Goal: Use online tool/utility: Use online tool/utility

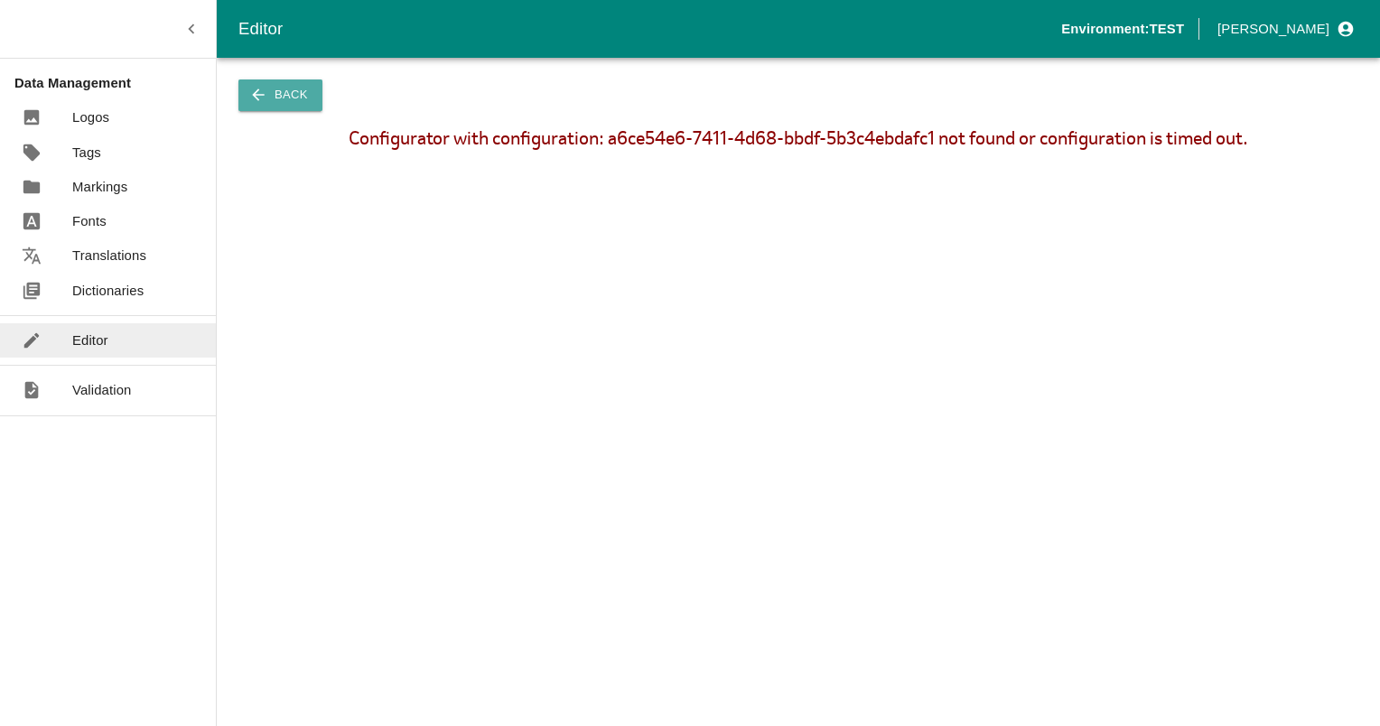
click at [264, 95] on icon "button" at bounding box center [258, 95] width 18 height 18
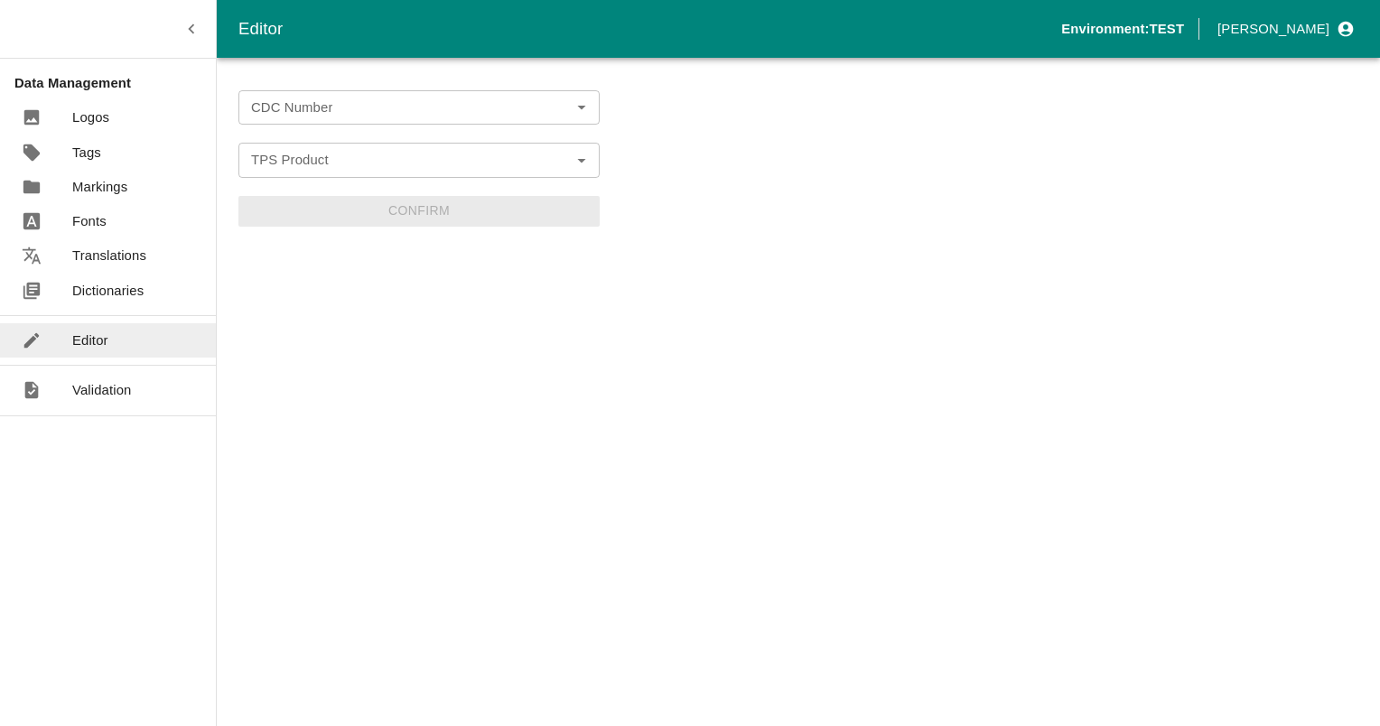
click at [430, 139] on form "CDC Number CDC Number TPS Product TPS Product Confirm" at bounding box center [418, 158] width 361 height 136
click at [434, 117] on input "CDC Number" at bounding box center [404, 107] width 321 height 23
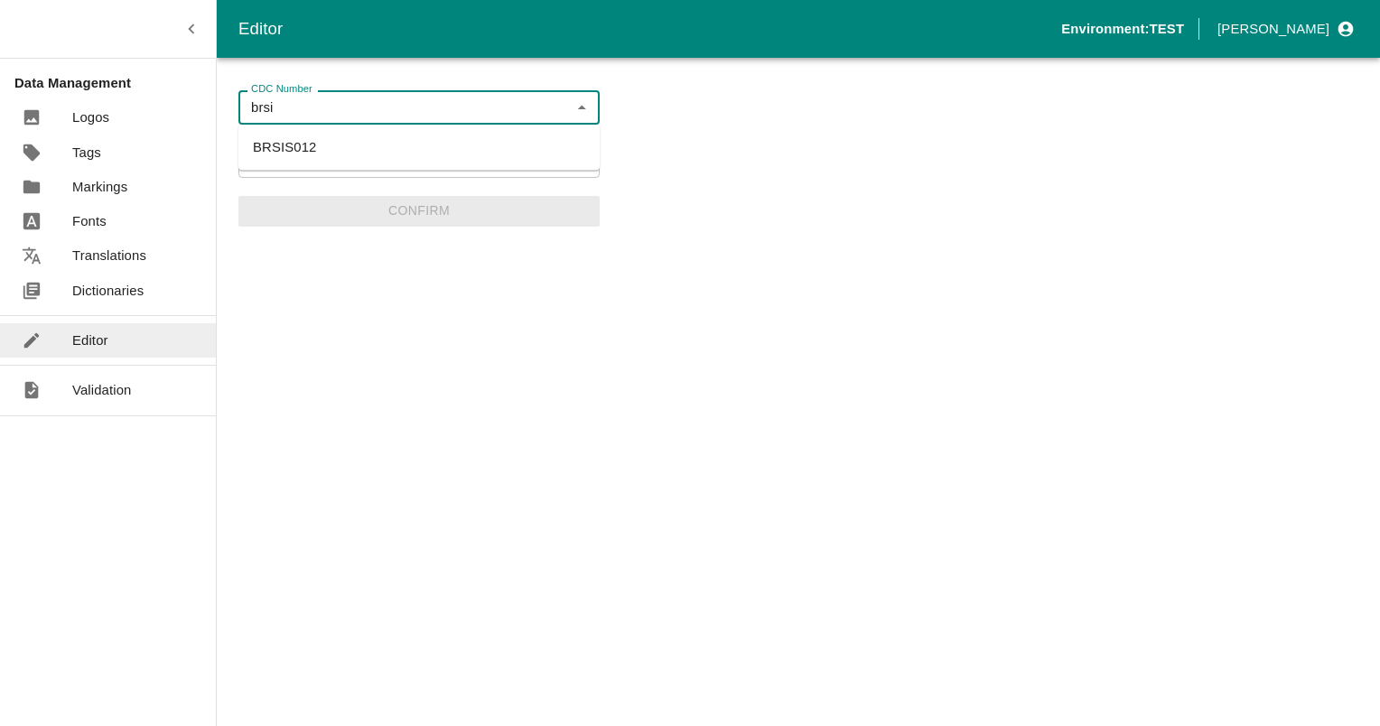
click at [303, 147] on li "BRSIS012" at bounding box center [418, 147] width 361 height 31
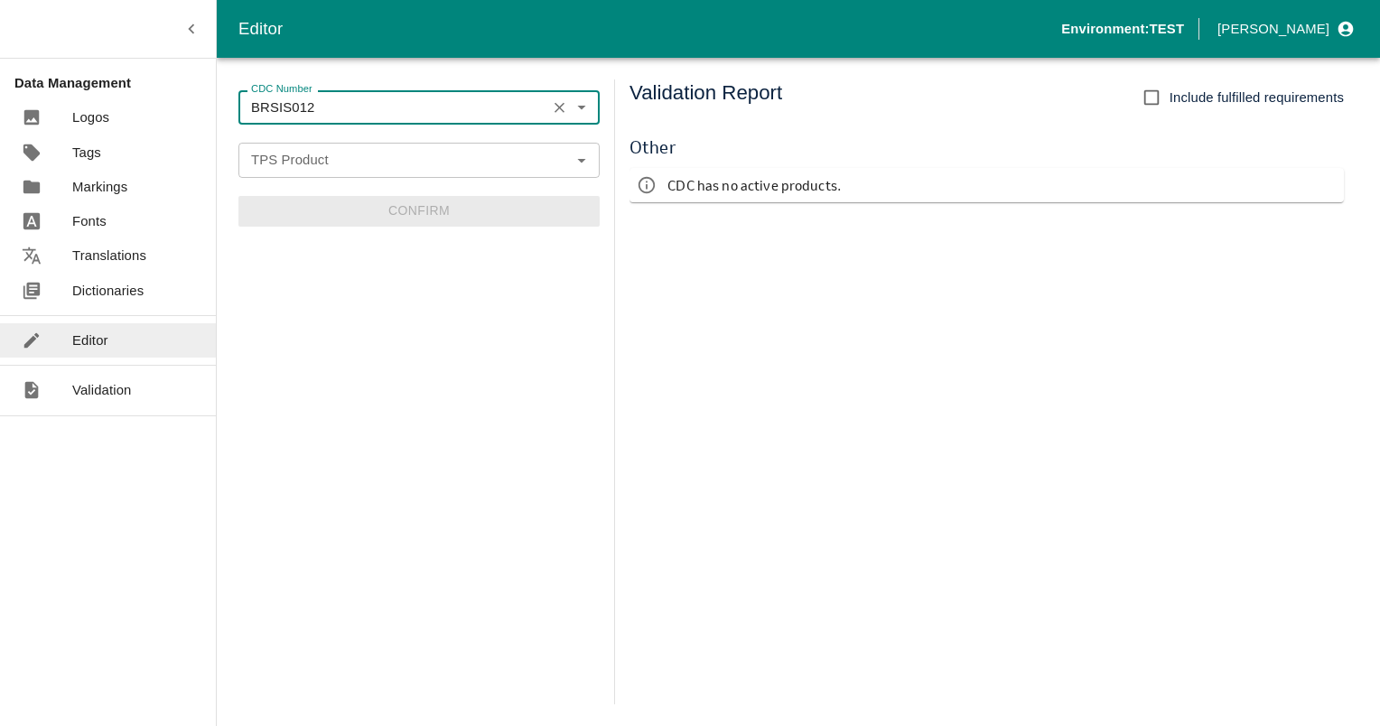
type input "BRSIS012"
